Goal: Communication & Community: Answer question/provide support

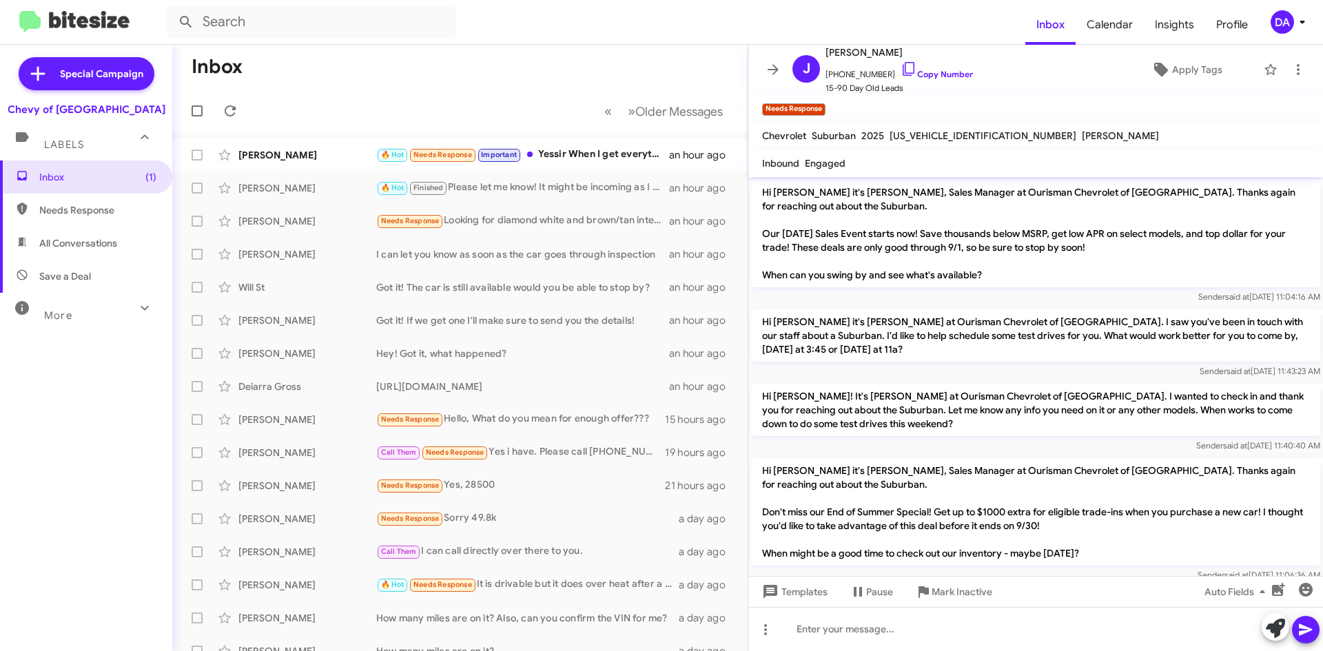
scroll to position [366, 0]
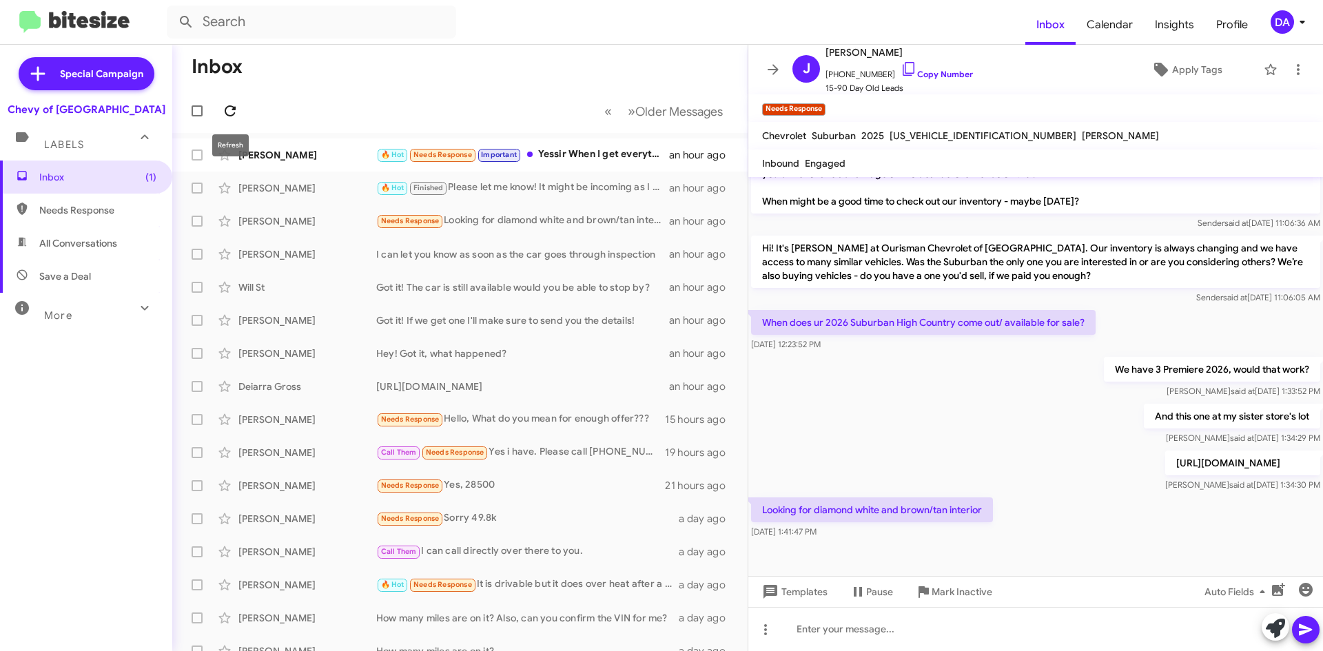
click at [230, 105] on icon at bounding box center [230, 110] width 11 height 11
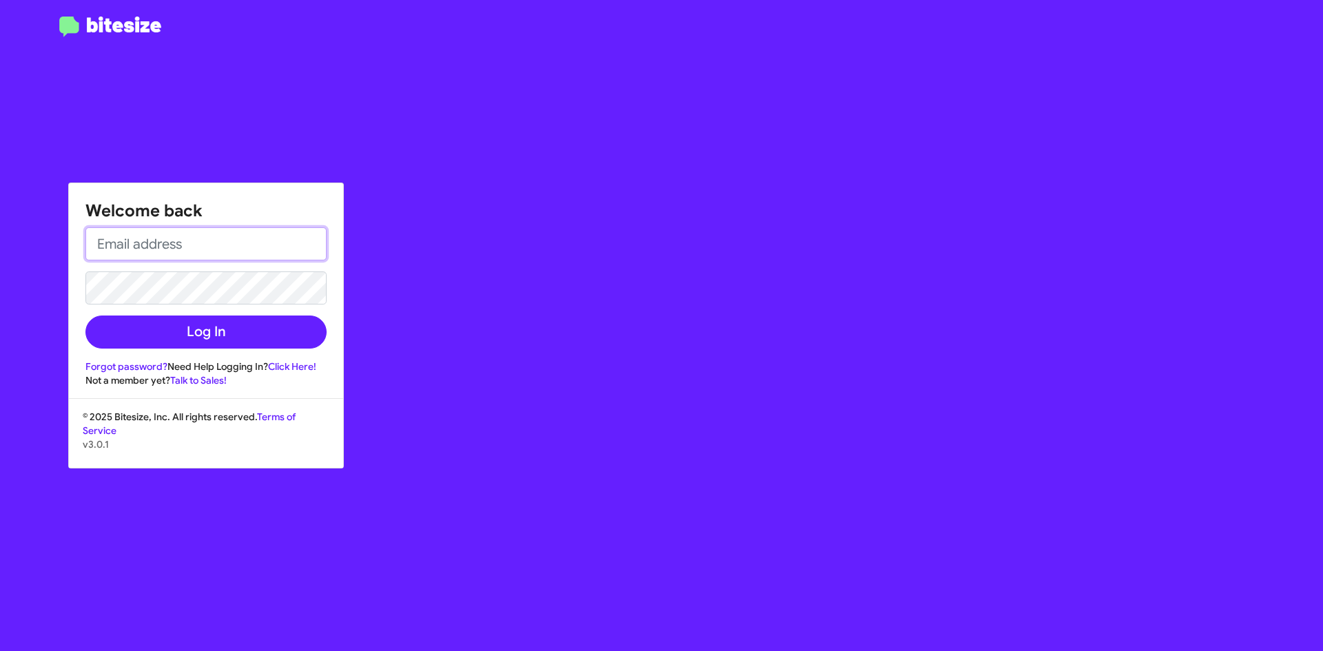
type input "[EMAIL_ADDRESS][DOMAIN_NAME]"
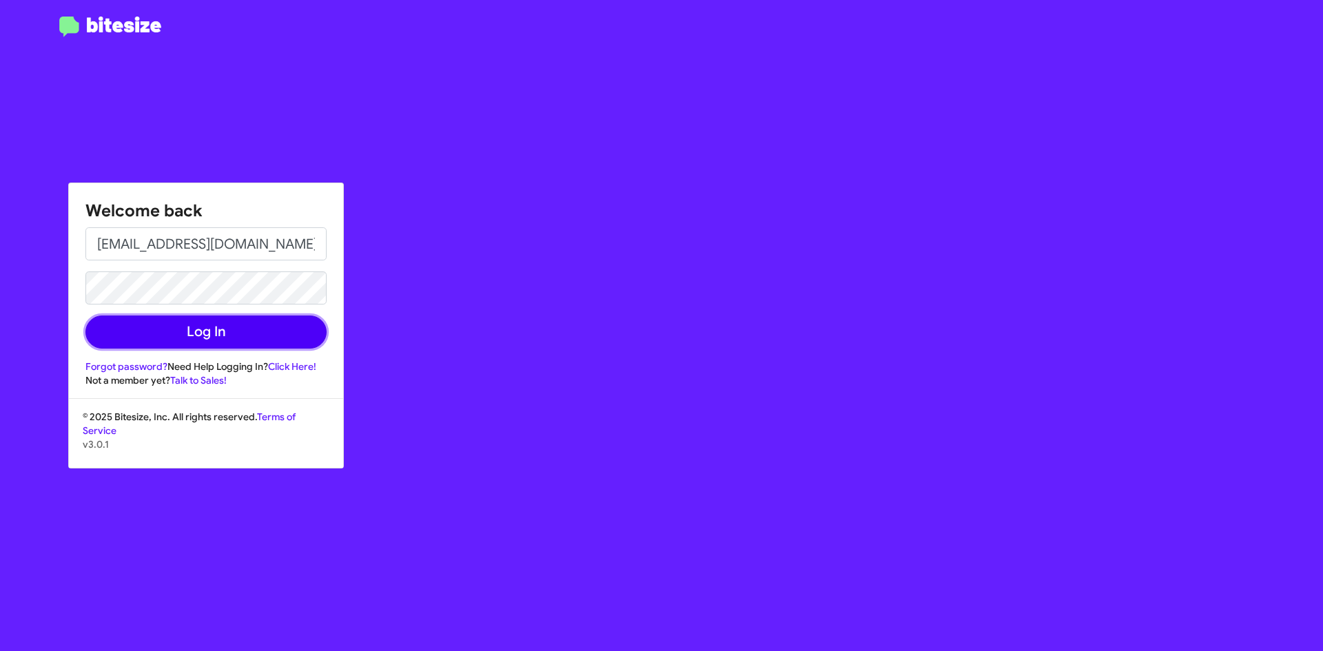
click at [184, 332] on button "Log In" at bounding box center [205, 332] width 241 height 33
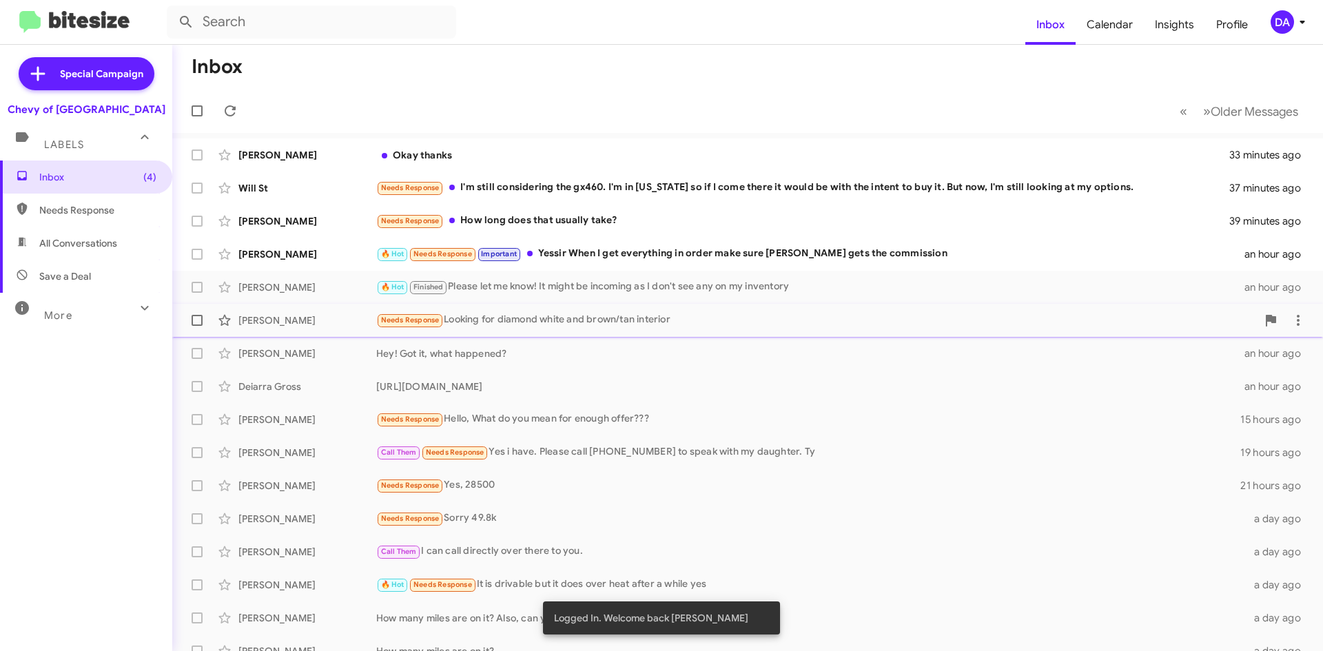
click at [542, 318] on div "Needs Response Looking for diamond white and brown/tan interior" at bounding box center [816, 320] width 881 height 16
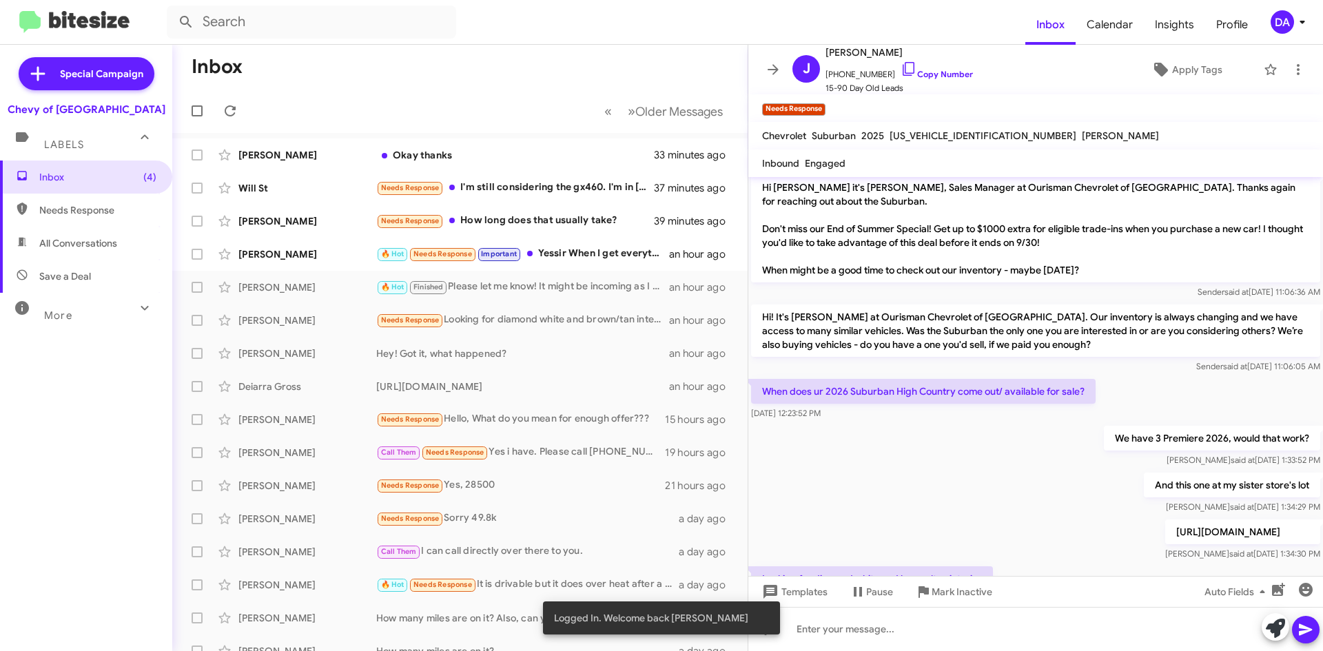
scroll to position [366, 0]
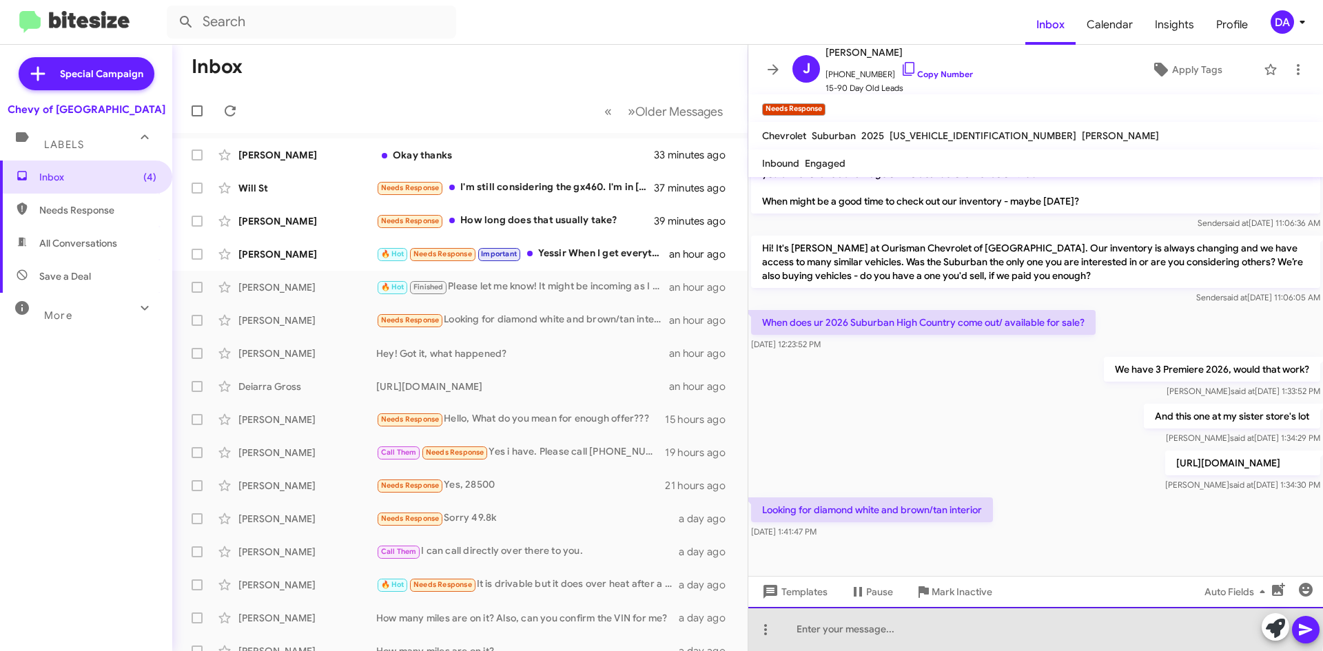
click at [841, 620] on div at bounding box center [1035, 629] width 575 height 44
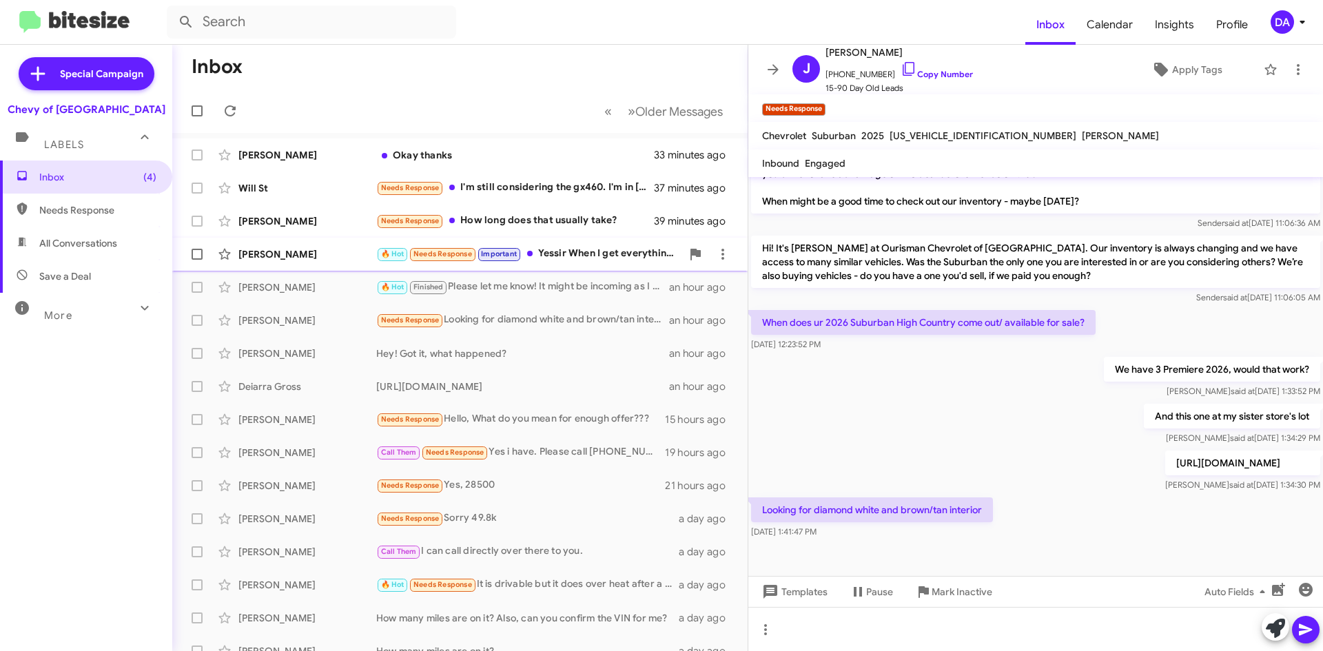
click at [544, 263] on div "[PERSON_NAME] 🔥 Hot Needs Response Important Yessir When I get everything in or…" at bounding box center [459, 254] width 553 height 28
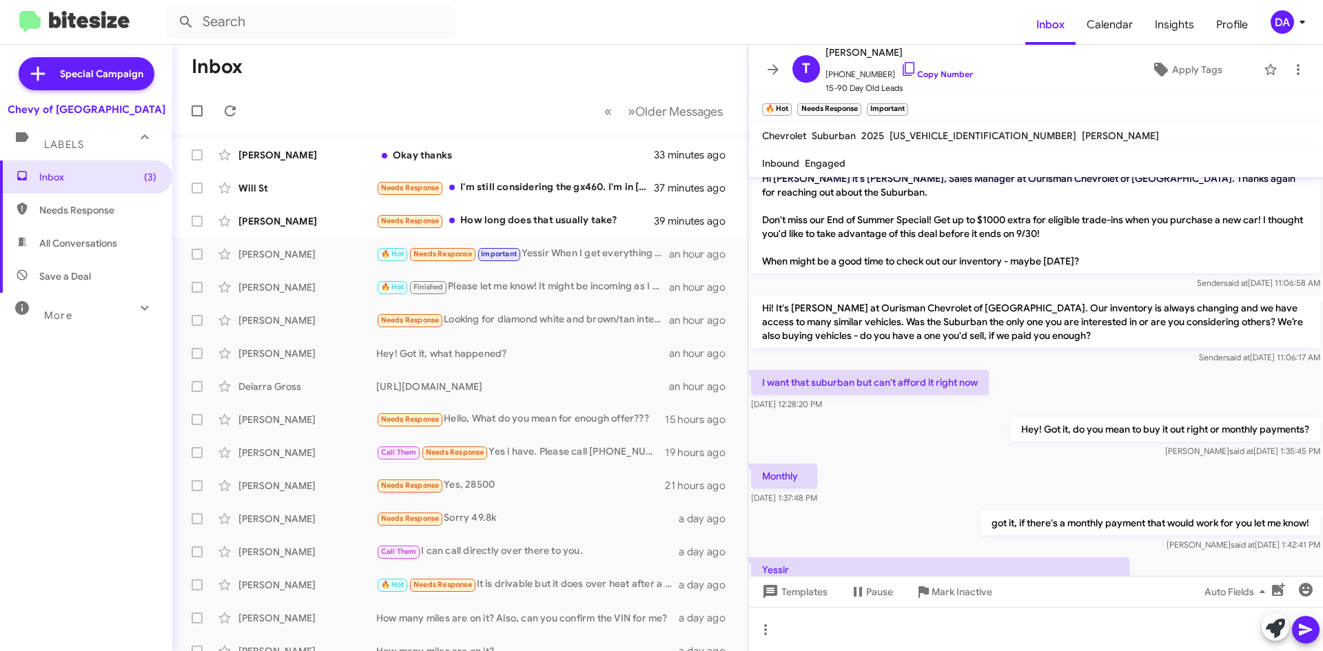
scroll to position [494, 0]
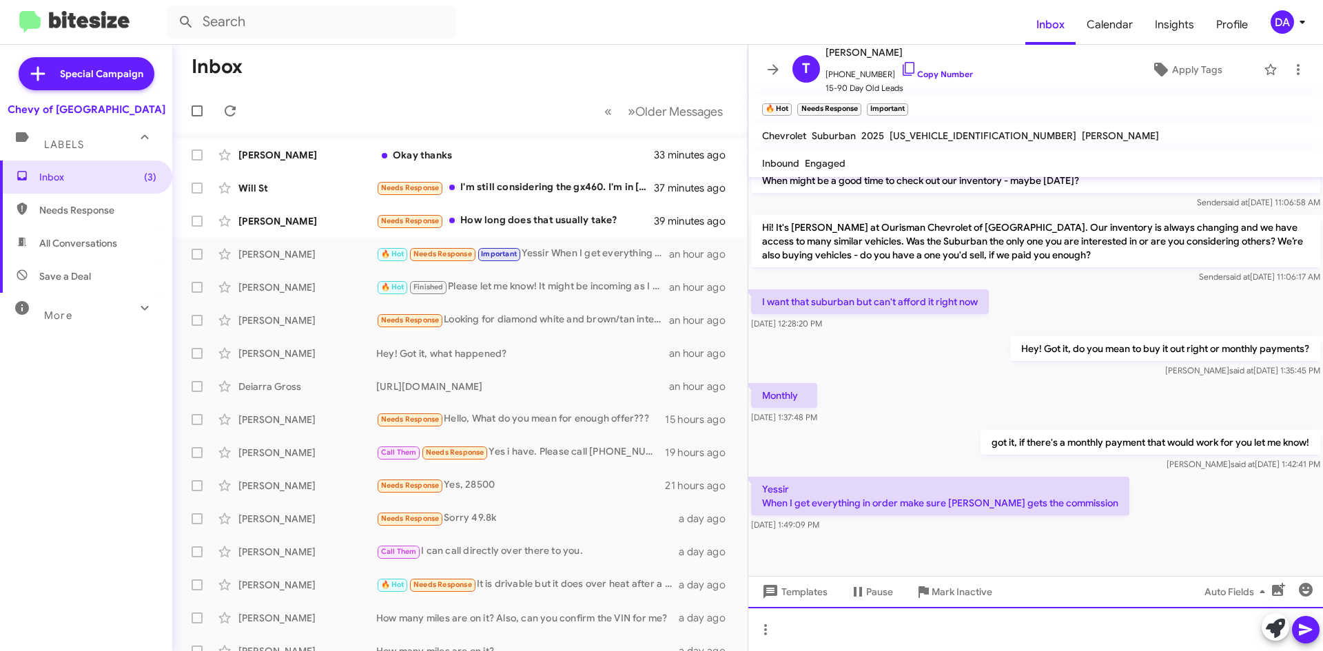
click at [925, 641] on div at bounding box center [1035, 629] width 575 height 44
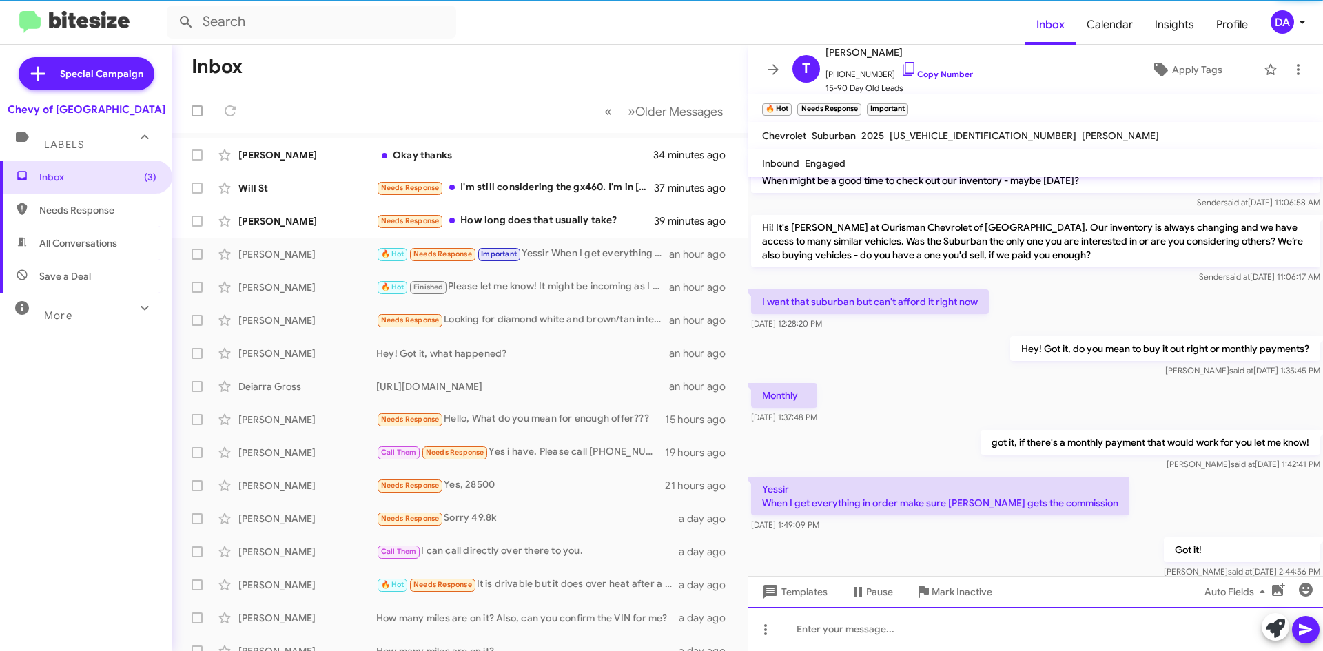
scroll to position [0, 0]
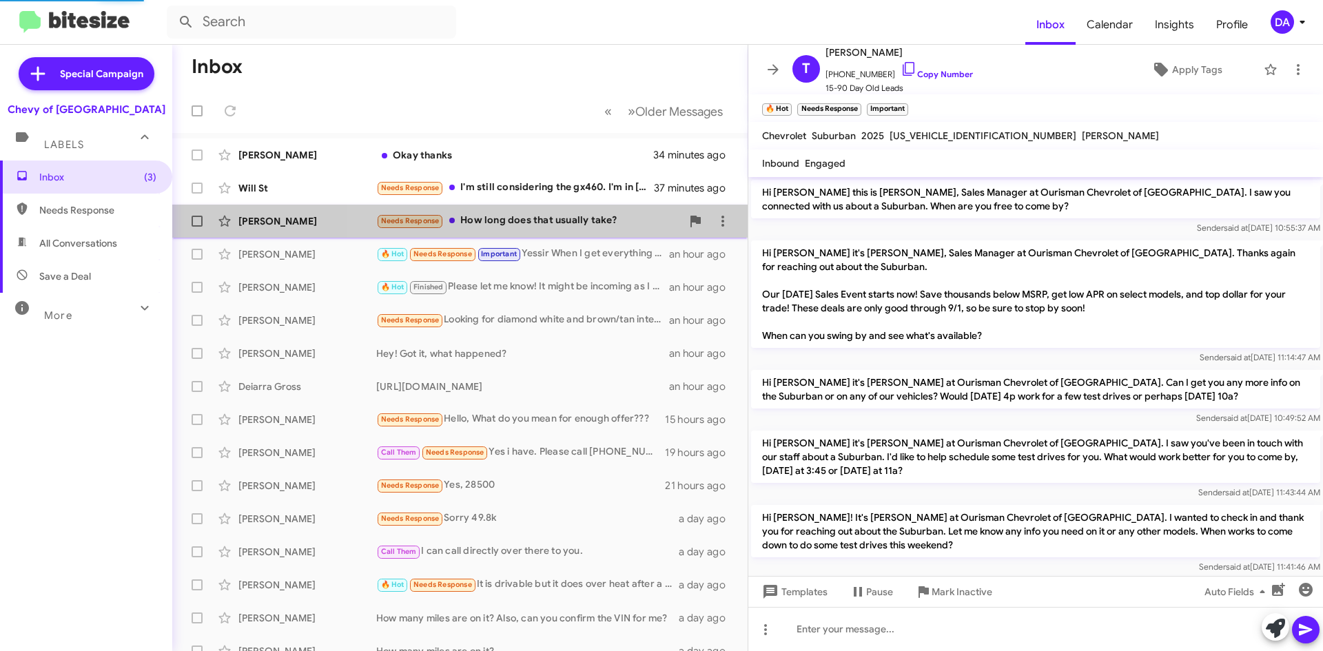
click at [553, 225] on div "Needs Response How long does that usually take?" at bounding box center [528, 221] width 305 height 16
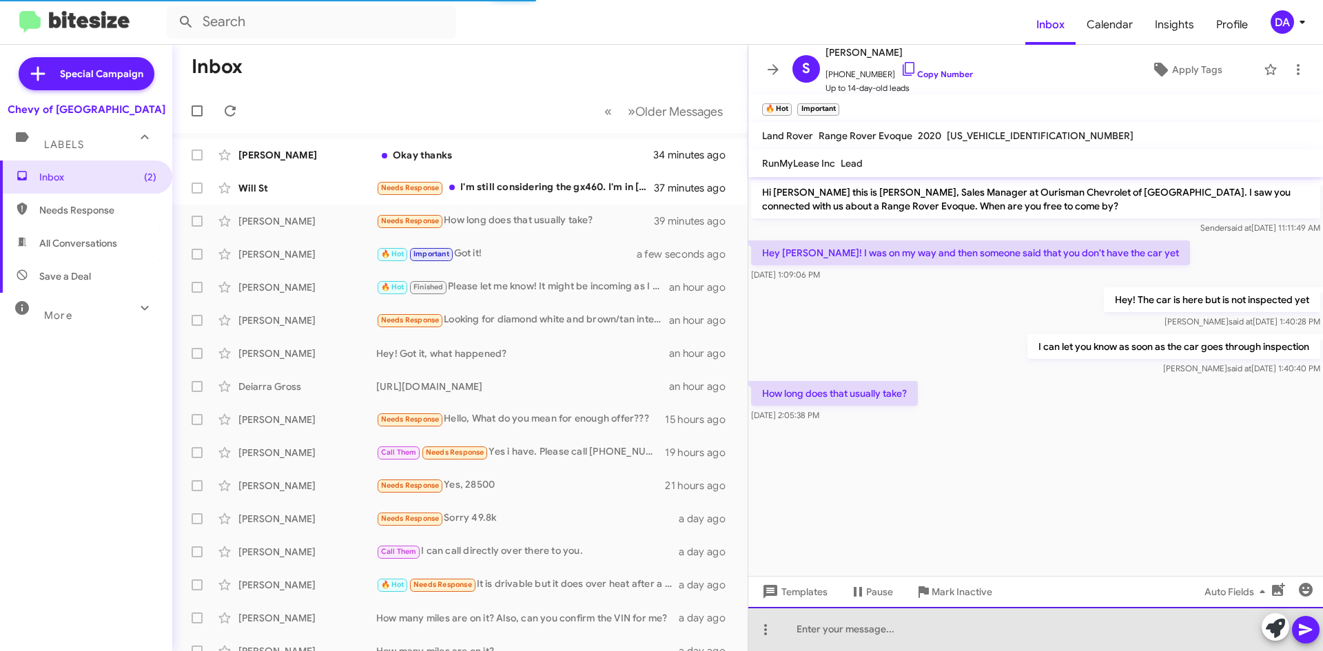
click at [907, 620] on div at bounding box center [1035, 629] width 575 height 44
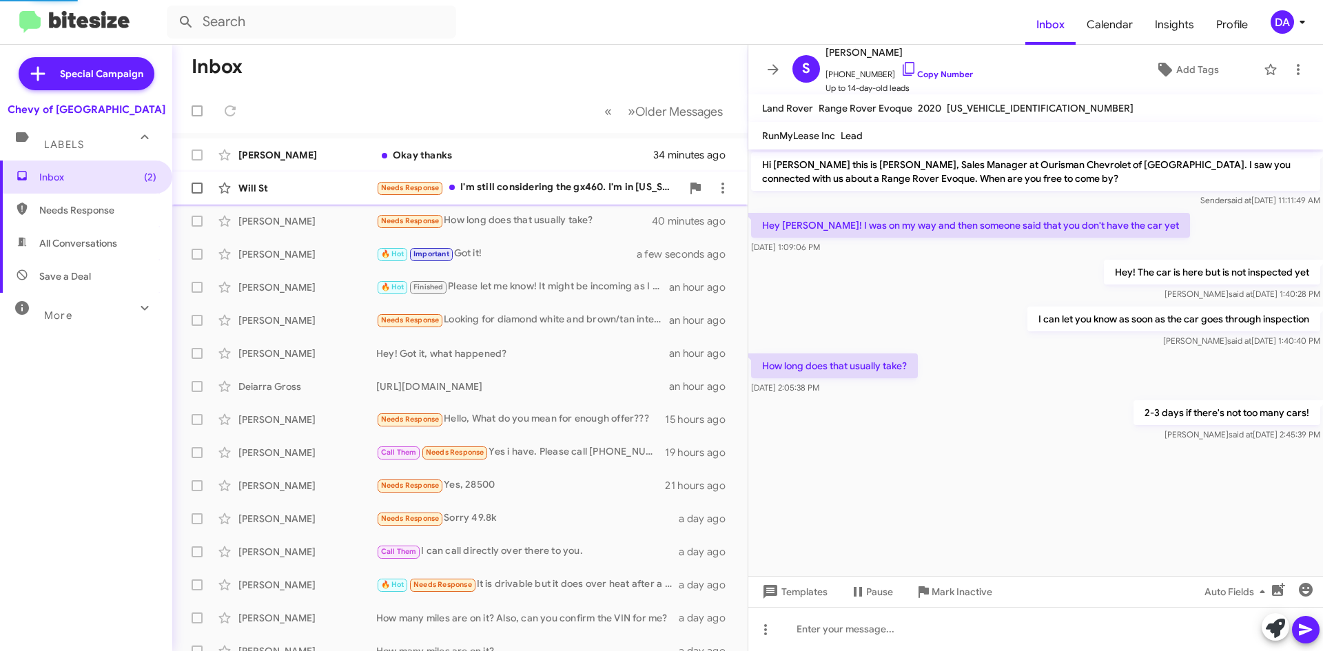
click at [496, 185] on div "Needs Response I'm still considering the gx460. I'm in [US_STATE] so if I come …" at bounding box center [528, 188] width 305 height 16
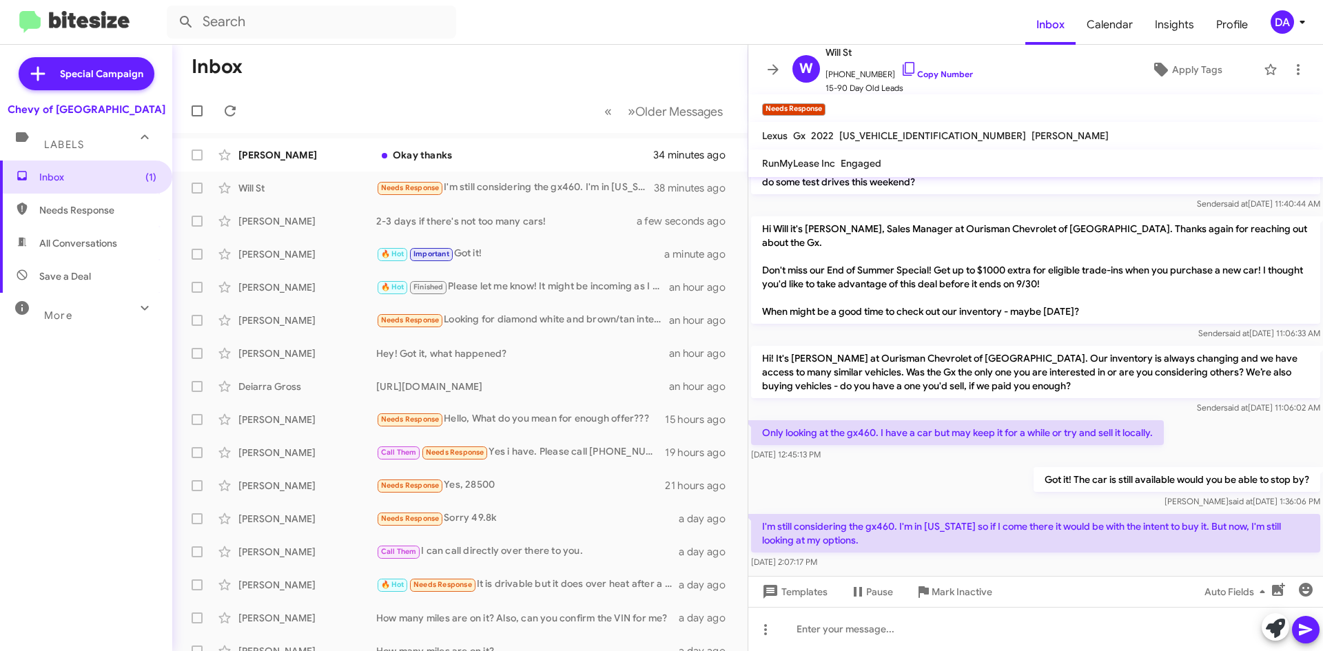
scroll to position [169, 0]
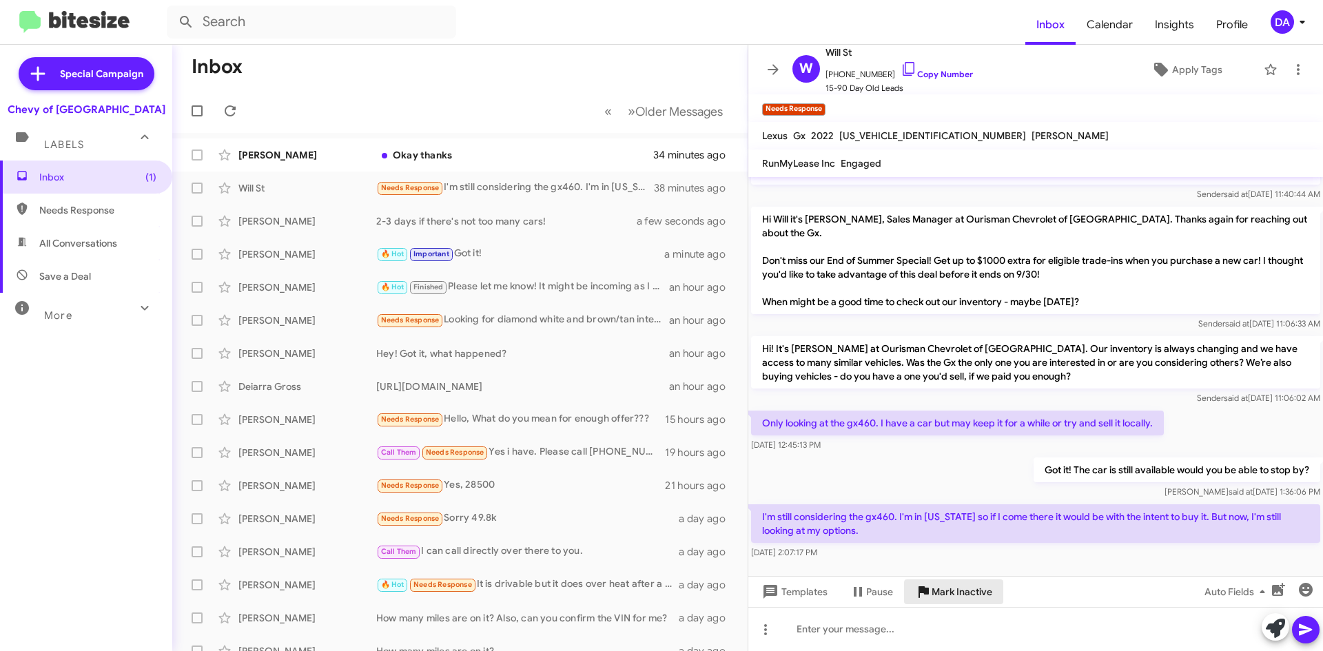
click at [982, 596] on span "Mark Inactive" at bounding box center [962, 591] width 61 height 25
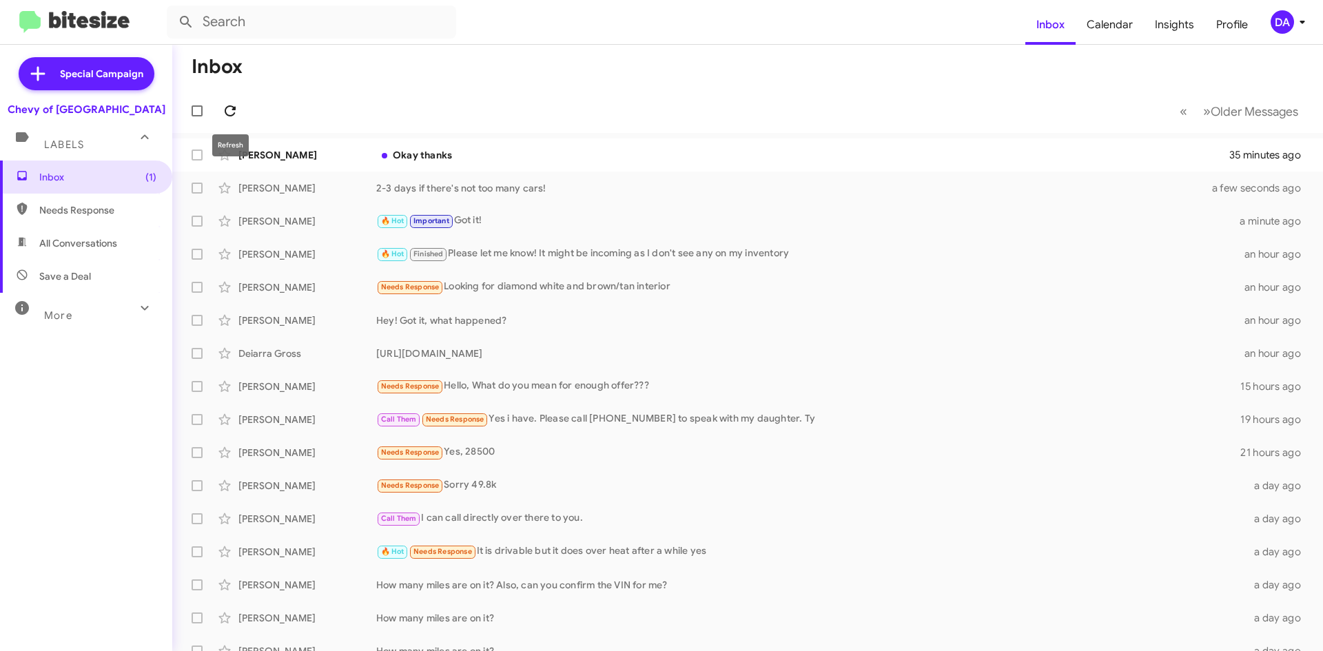
click at [226, 110] on icon at bounding box center [230, 110] width 11 height 11
click at [471, 156] on div "Okay thanks" at bounding box center [816, 155] width 881 height 14
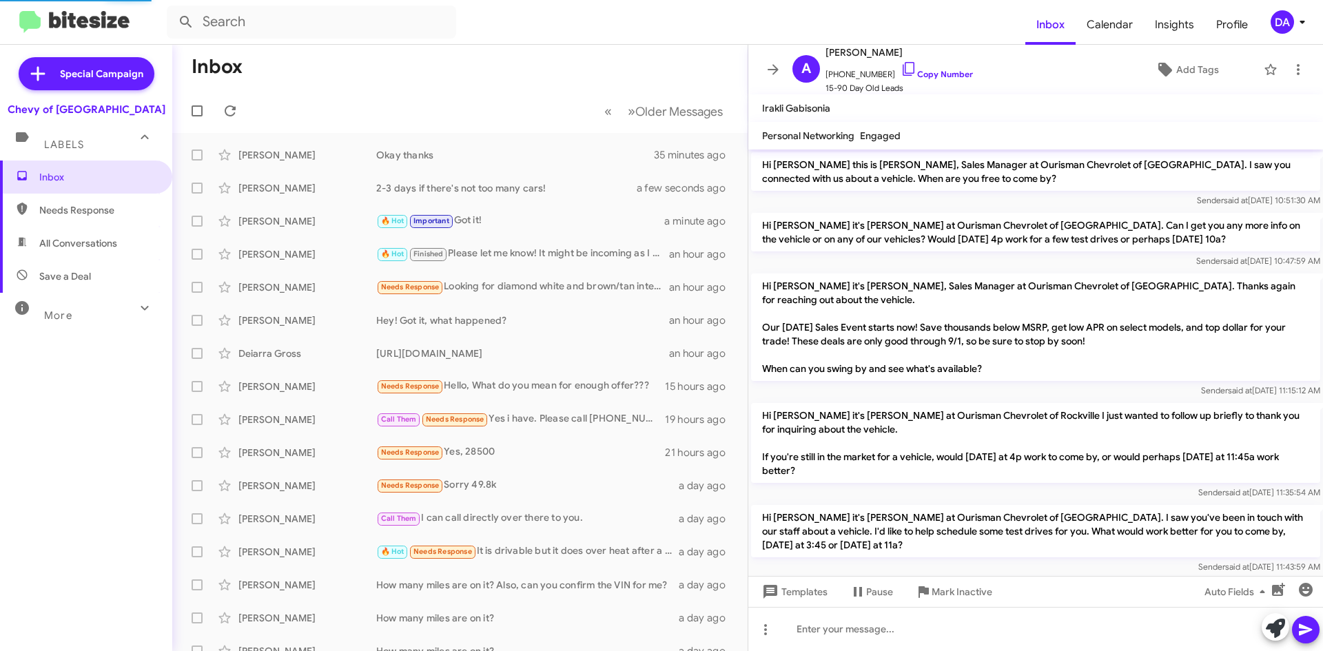
scroll to position [458, 0]
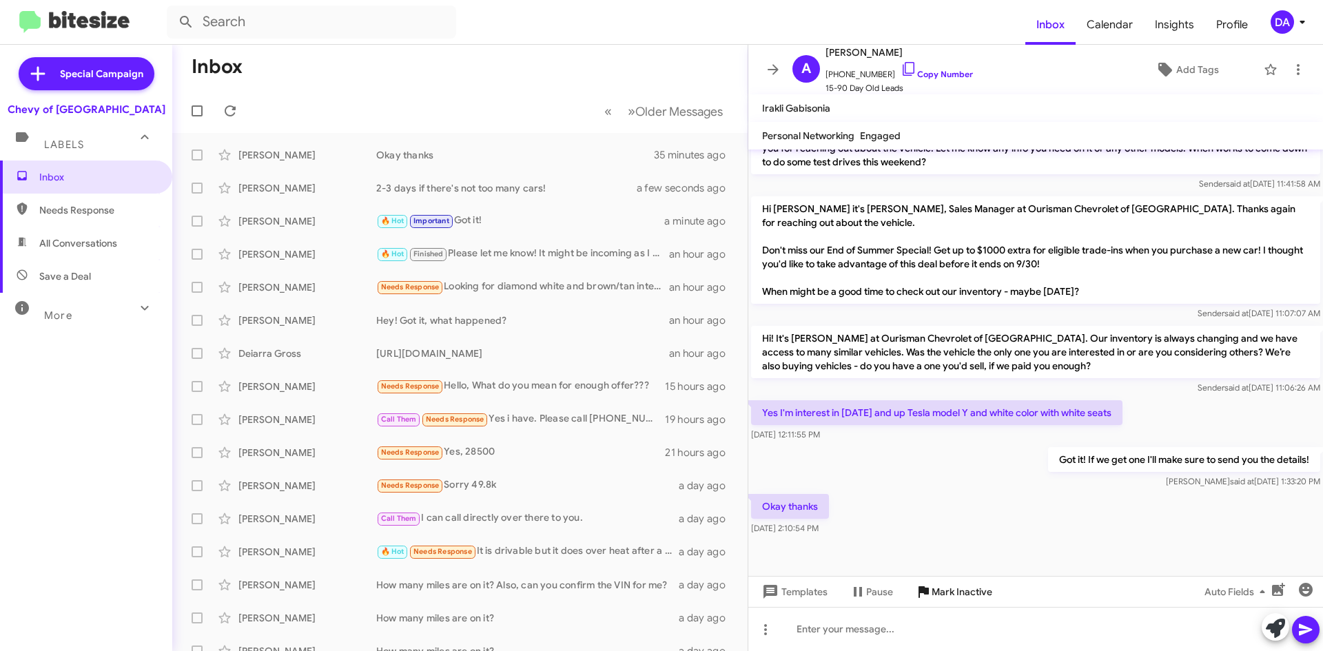
click at [933, 592] on span "Mark Inactive" at bounding box center [962, 591] width 61 height 25
